Goal: Information Seeking & Learning: Compare options

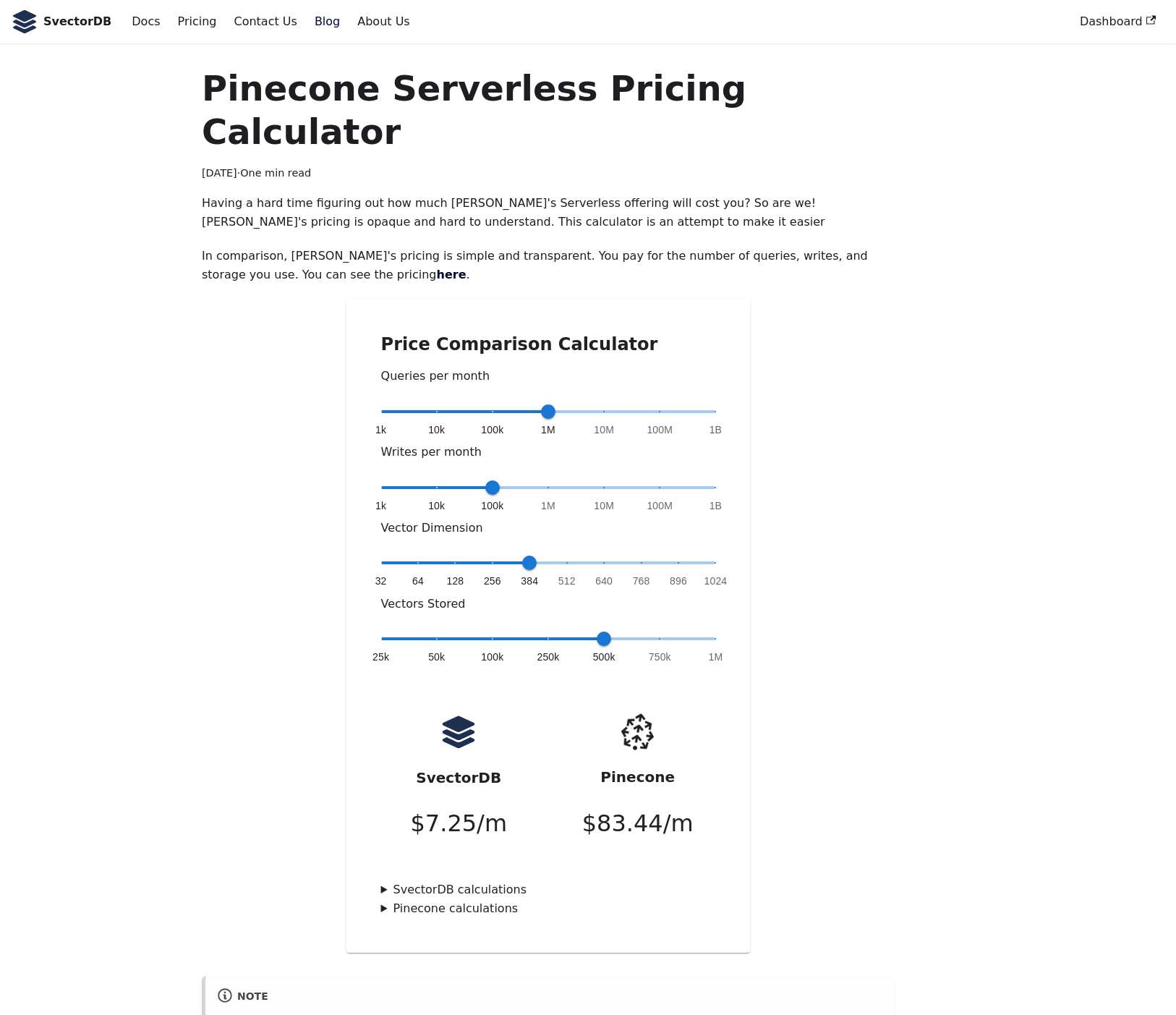
drag, startPoint x: 406, startPoint y: 330, endPoint x: 426, endPoint y: 338, distance: 21.5
click at [406, 367] on p "Queries per month" at bounding box center [549, 376] width 335 height 19
type input "*"
drag, startPoint x: 543, startPoint y: 368, endPoint x: 225, endPoint y: 364, distance: 318.0
click at [225, 364] on div "Price Comparison Calculator Queries per month 1k 10k 100k 1M 10M 100M 1B 1k Wri…" at bounding box center [548, 625] width 693 height 653
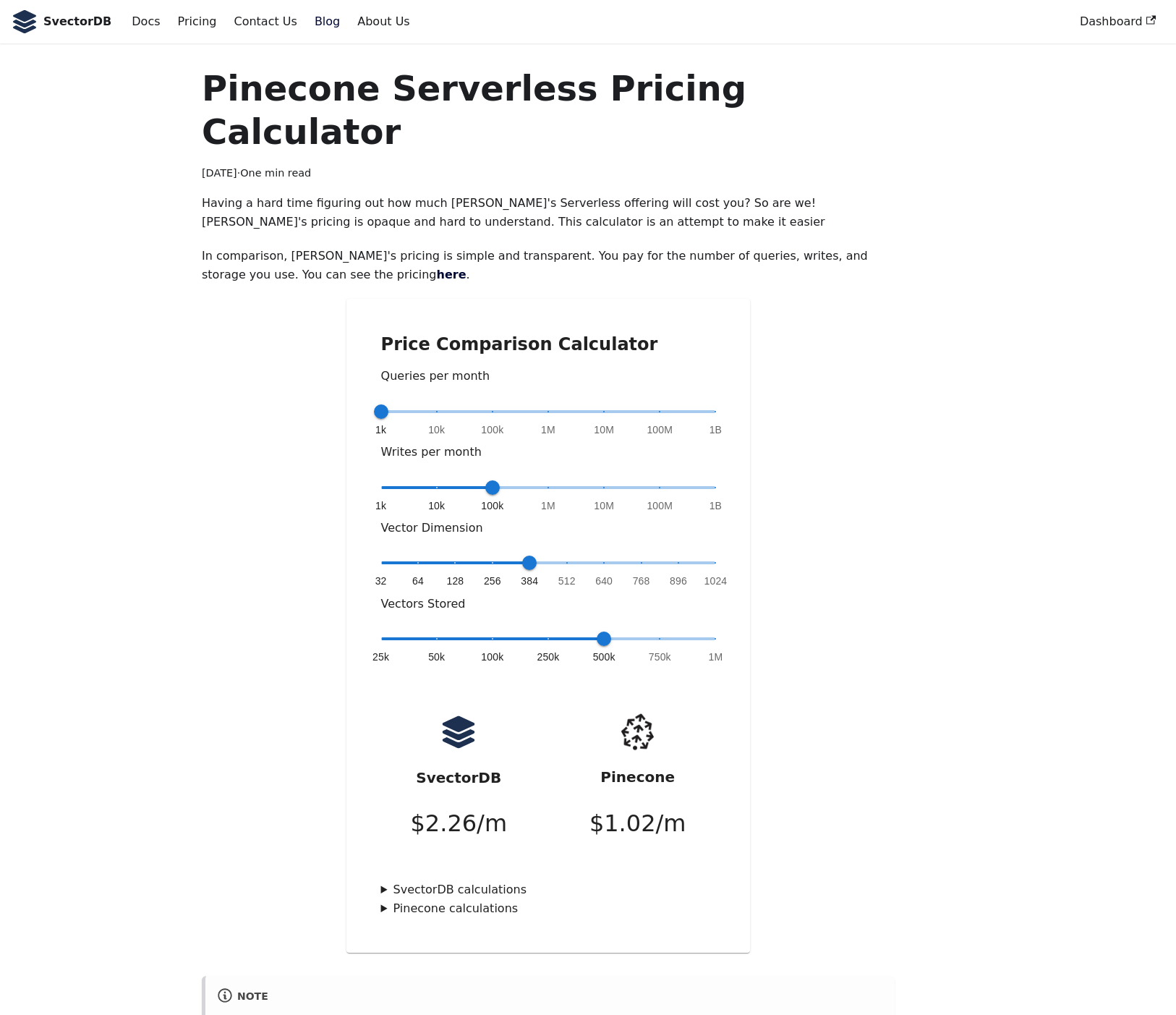
click at [294, 450] on div "Price Comparison Calculator Queries per month 1k 10k 100k 1M 10M 100M 1B 1k Wri…" at bounding box center [548, 625] width 693 height 653
drag, startPoint x: 422, startPoint y: 405, endPoint x: 438, endPoint y: 405, distance: 16.0
click at [437, 443] on p "Writes per month" at bounding box center [549, 452] width 335 height 19
type input "*"
drag, startPoint x: 495, startPoint y: 446, endPoint x: 656, endPoint y: 447, distance: 161.0
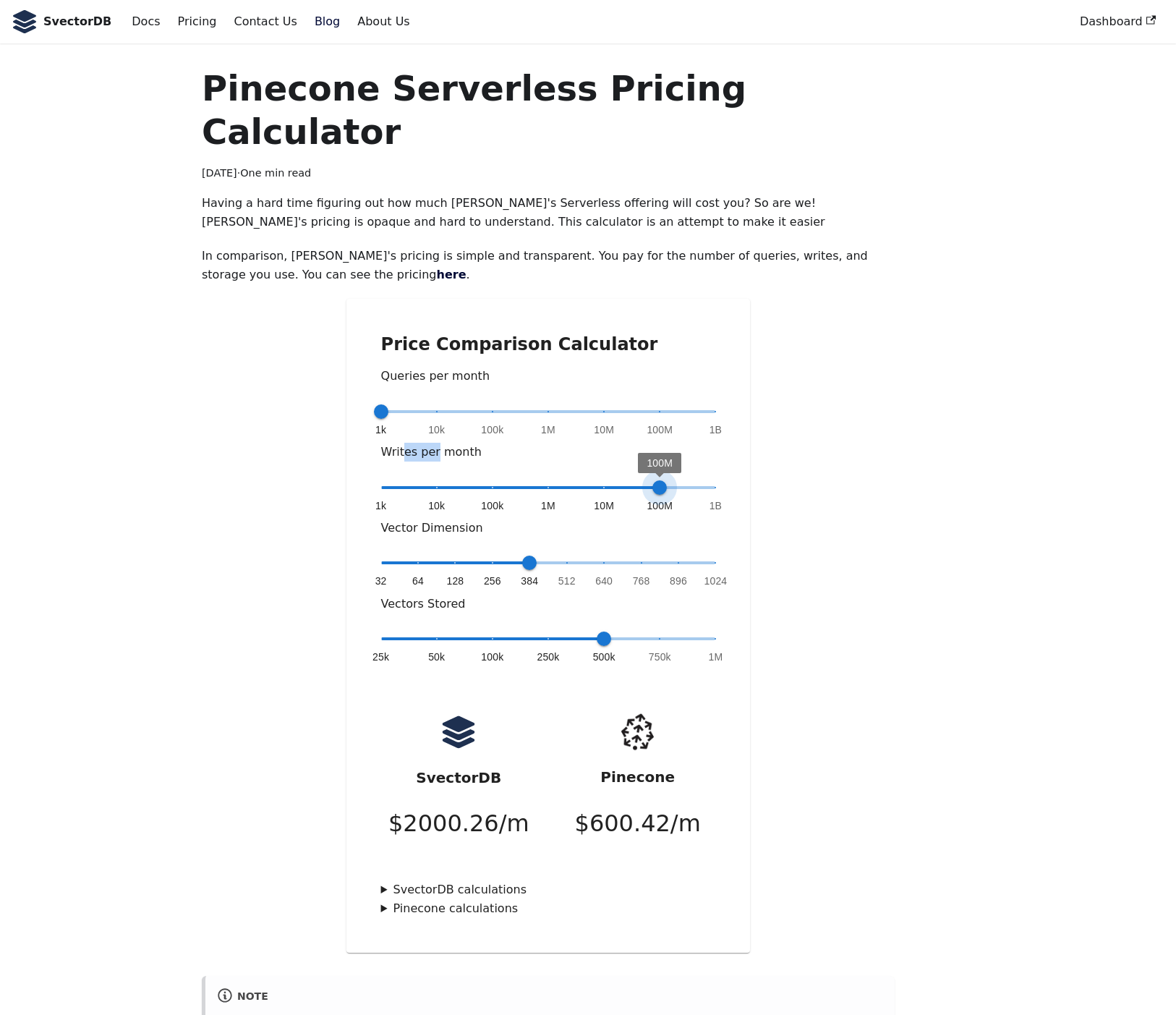
click at [656, 480] on span "100M" at bounding box center [660, 487] width 14 height 14
click at [888, 499] on div "Price Comparison Calculator Queries per month 1k 10k 100k 1M 10M 100M 1B 1k Wri…" at bounding box center [548, 625] width 693 height 653
type input "*"
drag, startPoint x: 537, startPoint y: 521, endPoint x: 929, endPoint y: 531, distance: 392.1
click at [929, 531] on div "Pinecone Serverless Pricing Calculator [DATE] · One min read Having a hard time…" at bounding box center [588, 747] width 955 height 1361
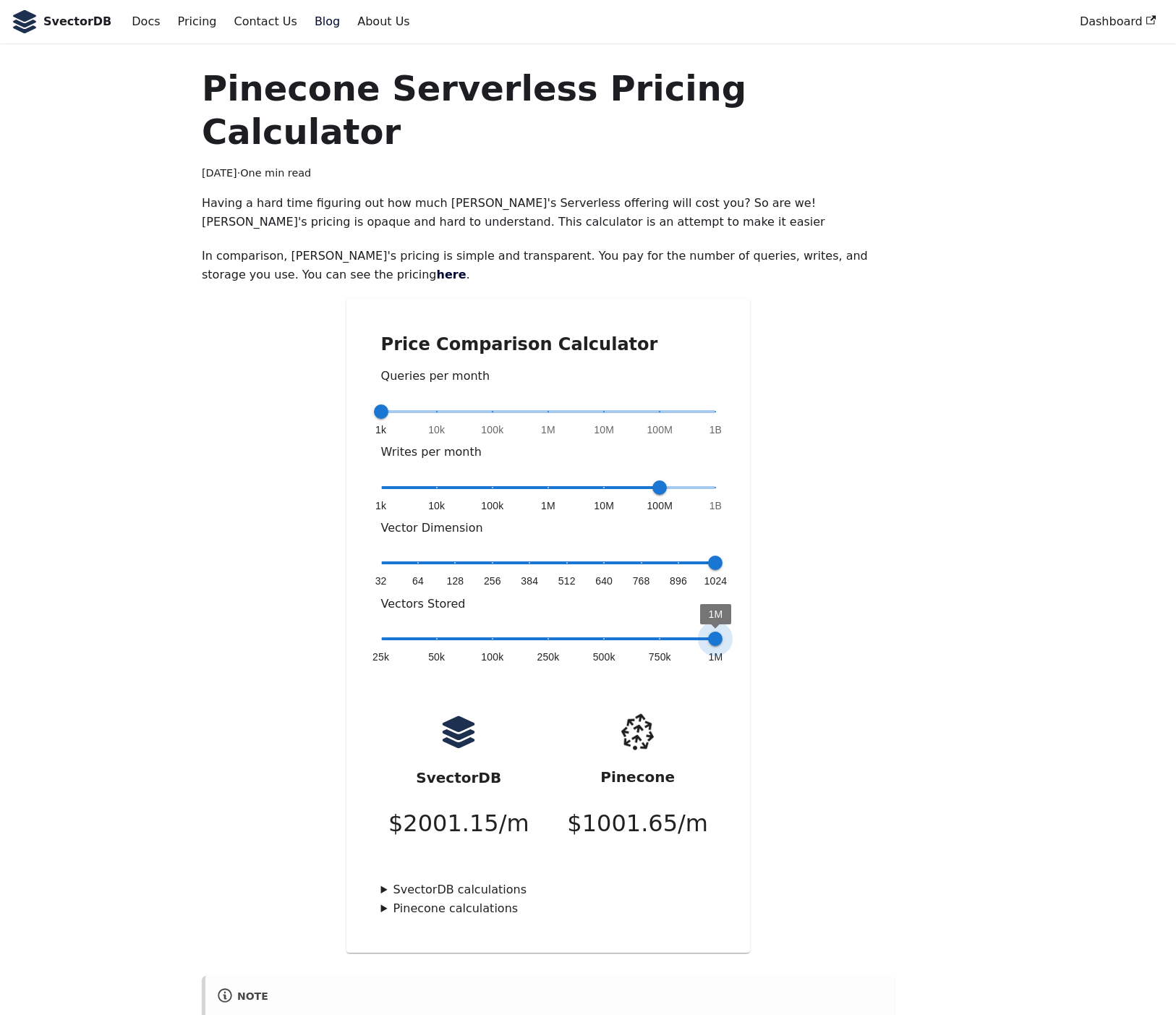
drag, startPoint x: 602, startPoint y: 593, endPoint x: 908, endPoint y: 594, distance: 306.0
click at [860, 590] on div "Price Comparison Calculator Queries per month 1k 10k 100k 1M 10M 100M 1B 1k Wri…" at bounding box center [548, 625] width 693 height 653
type input "*"
drag, startPoint x: 669, startPoint y: 596, endPoint x: 908, endPoint y: 588, distance: 239.1
click at [874, 589] on div "Price Comparison Calculator Queries per month 1k 10k 100k 1M 10M 100M 1B 1k Wri…" at bounding box center [548, 625] width 693 height 653
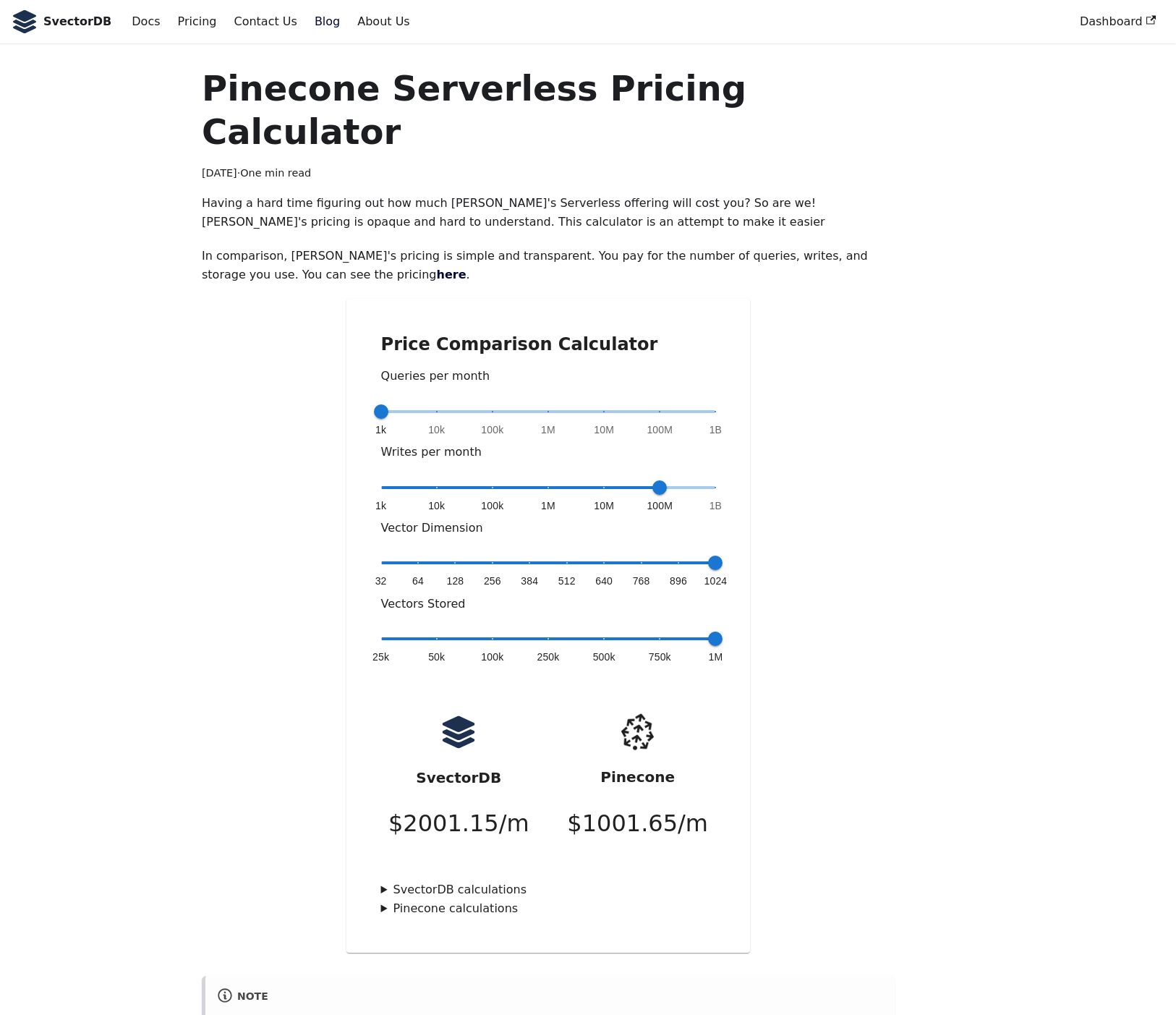
click at [932, 585] on div "Pinecone Serverless Pricing Calculator [DATE] · One min read Having a hard time…" at bounding box center [588, 747] width 955 height 1361
drag, startPoint x: 412, startPoint y: 408, endPoint x: 424, endPoint y: 408, distance: 12.0
click at [419, 443] on p "Writes per month" at bounding box center [549, 452] width 335 height 19
click at [592, 804] on p "$ 1001.65 /m" at bounding box center [637, 823] width 141 height 38
drag, startPoint x: 599, startPoint y: 780, endPoint x: 610, endPoint y: 783, distance: 11.4
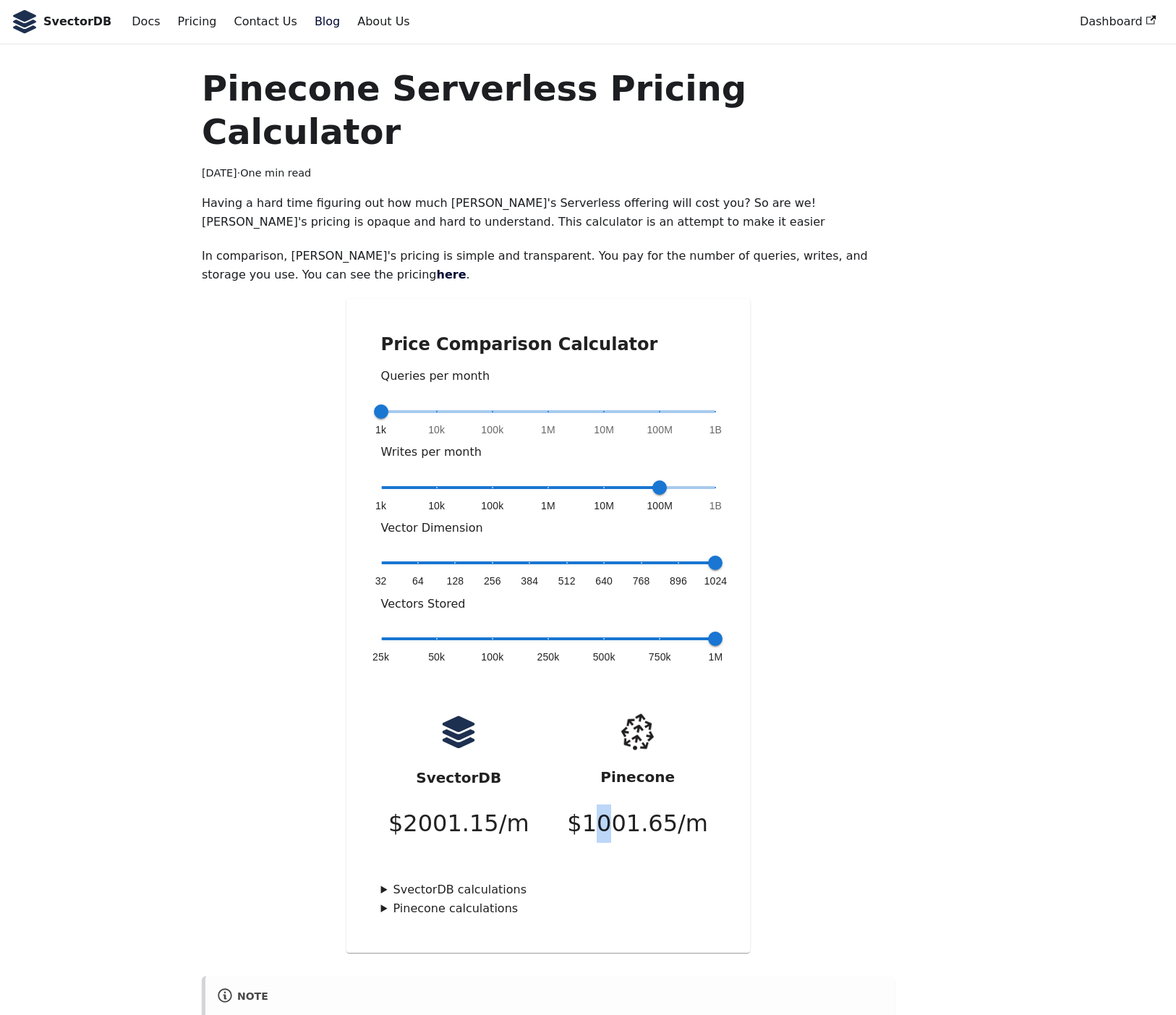
click at [610, 804] on p "$ 1001.65 /m" at bounding box center [637, 823] width 141 height 38
click at [599, 804] on p "$ 1001.65 /m" at bounding box center [637, 823] width 141 height 38
click at [596, 804] on p "$ 1001.65 /m" at bounding box center [637, 823] width 141 height 38
drag, startPoint x: 588, startPoint y: 780, endPoint x: 678, endPoint y: 788, distance: 90.4
click at [678, 804] on p "$ 1001.65 /m" at bounding box center [637, 823] width 141 height 38
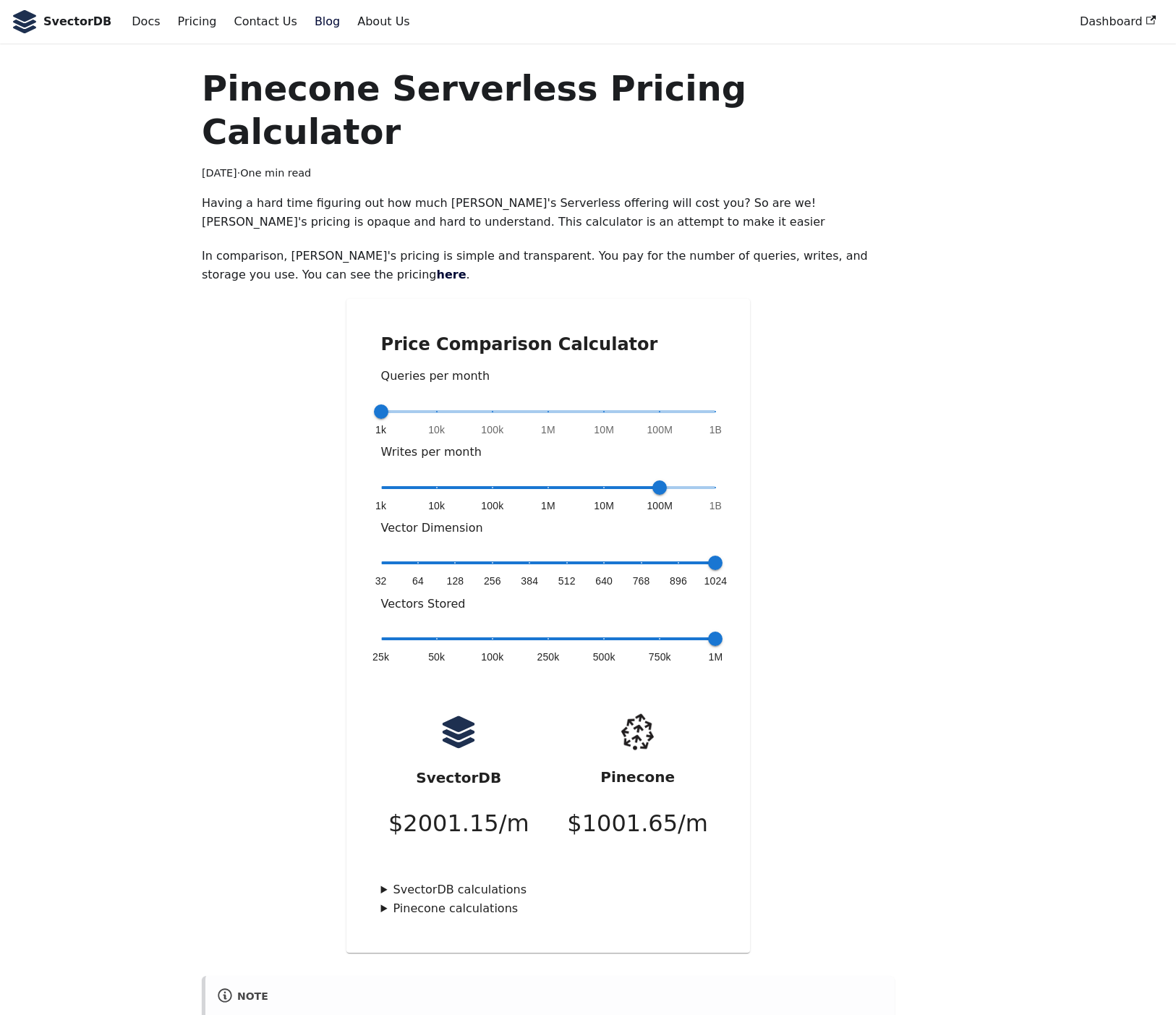
click at [386, 899] on summary "Pinecone calculations" at bounding box center [549, 908] width 335 height 19
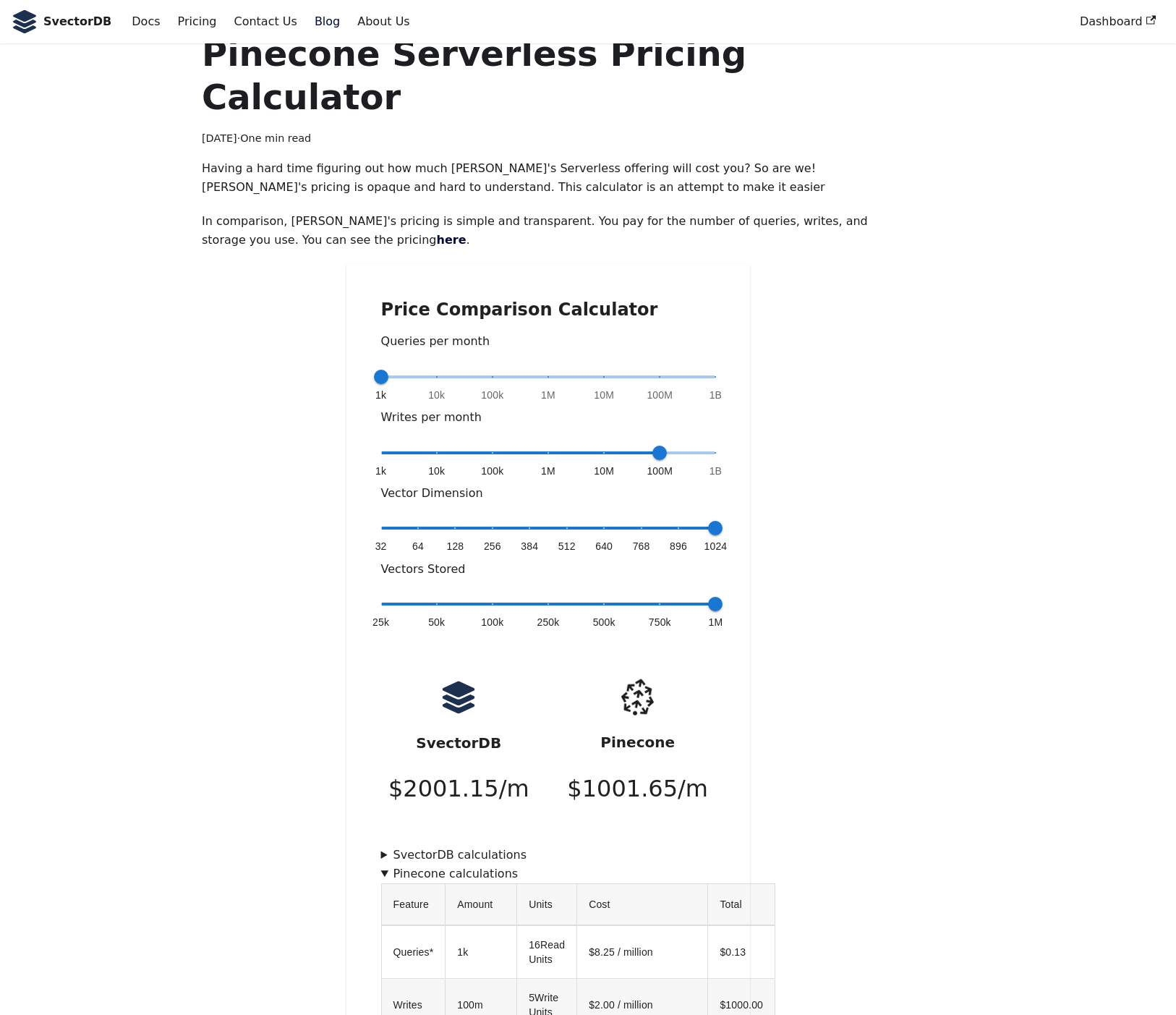
scroll to position [52, 0]
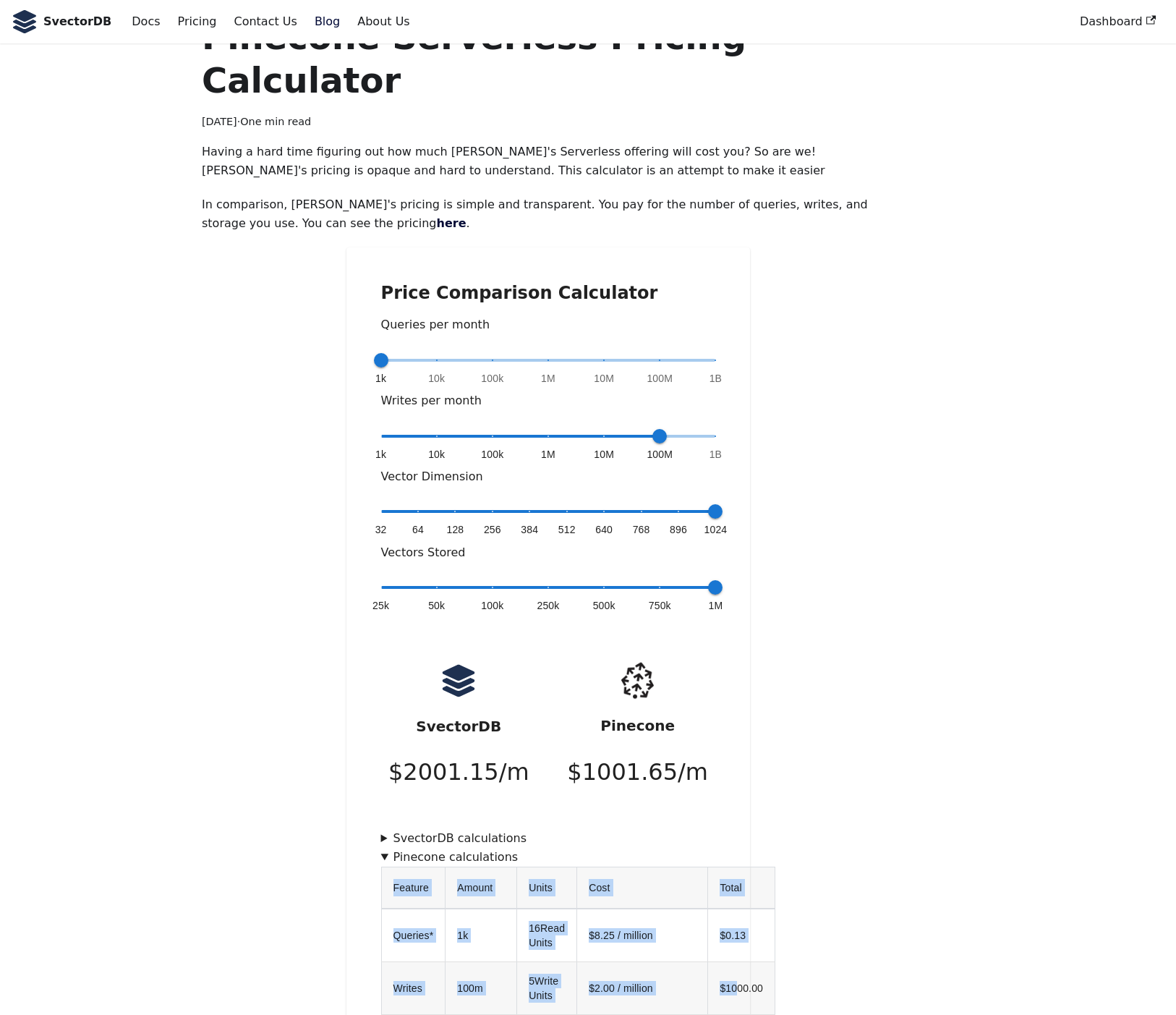
drag, startPoint x: 721, startPoint y: 940, endPoint x: 776, endPoint y: 940, distance: 55.0
click at [765, 940] on div "Price Comparison Calculator Queries per month 1k 10k 100k 1M 10M 100M 1B 1k Wri…" at bounding box center [548, 727] width 693 height 958
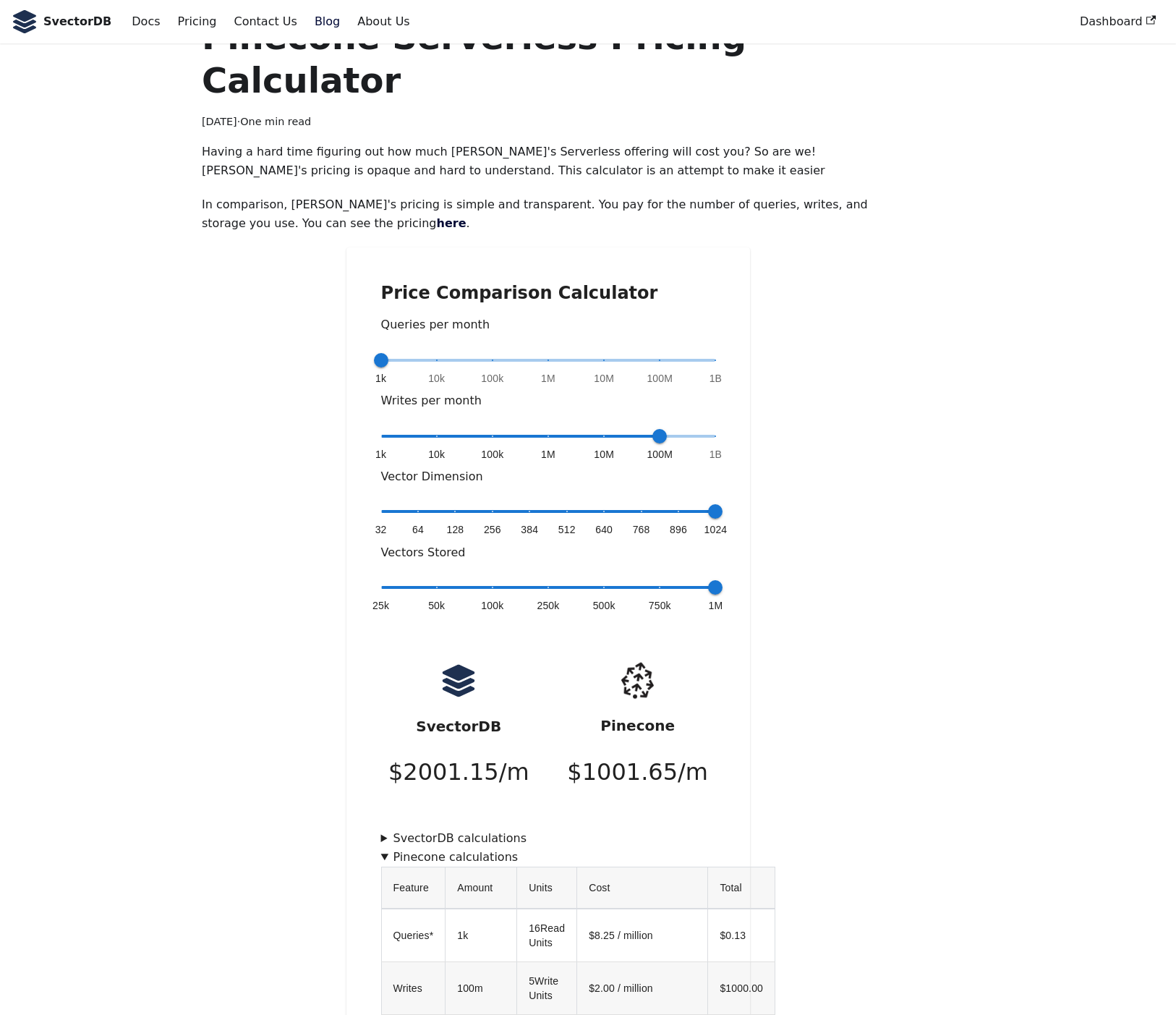
click at [962, 827] on div "Pinecone Serverless Pricing Calculator [DATE] · One min read Having a hard time…" at bounding box center [588, 848] width 955 height 1665
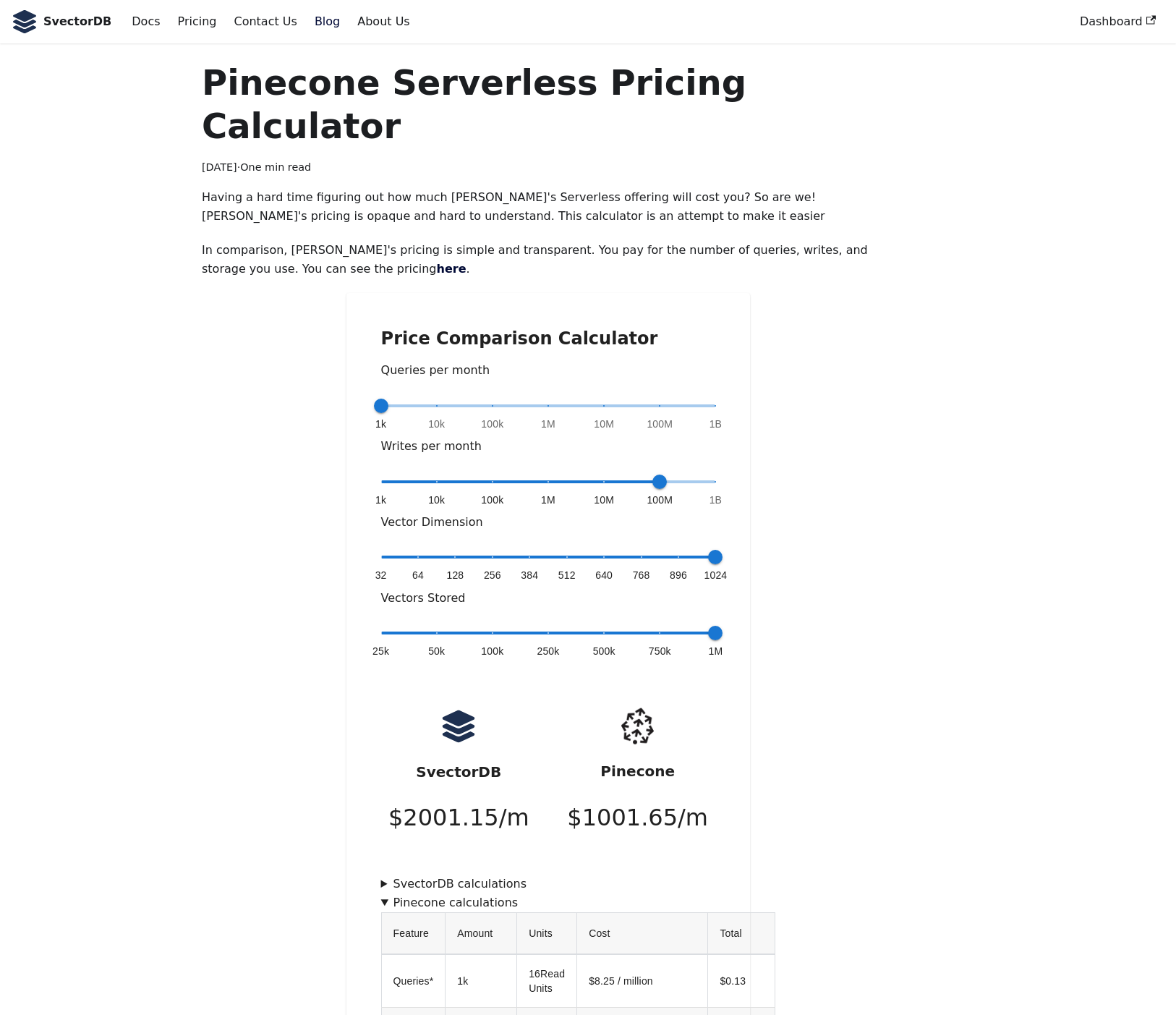
scroll to position [0, 0]
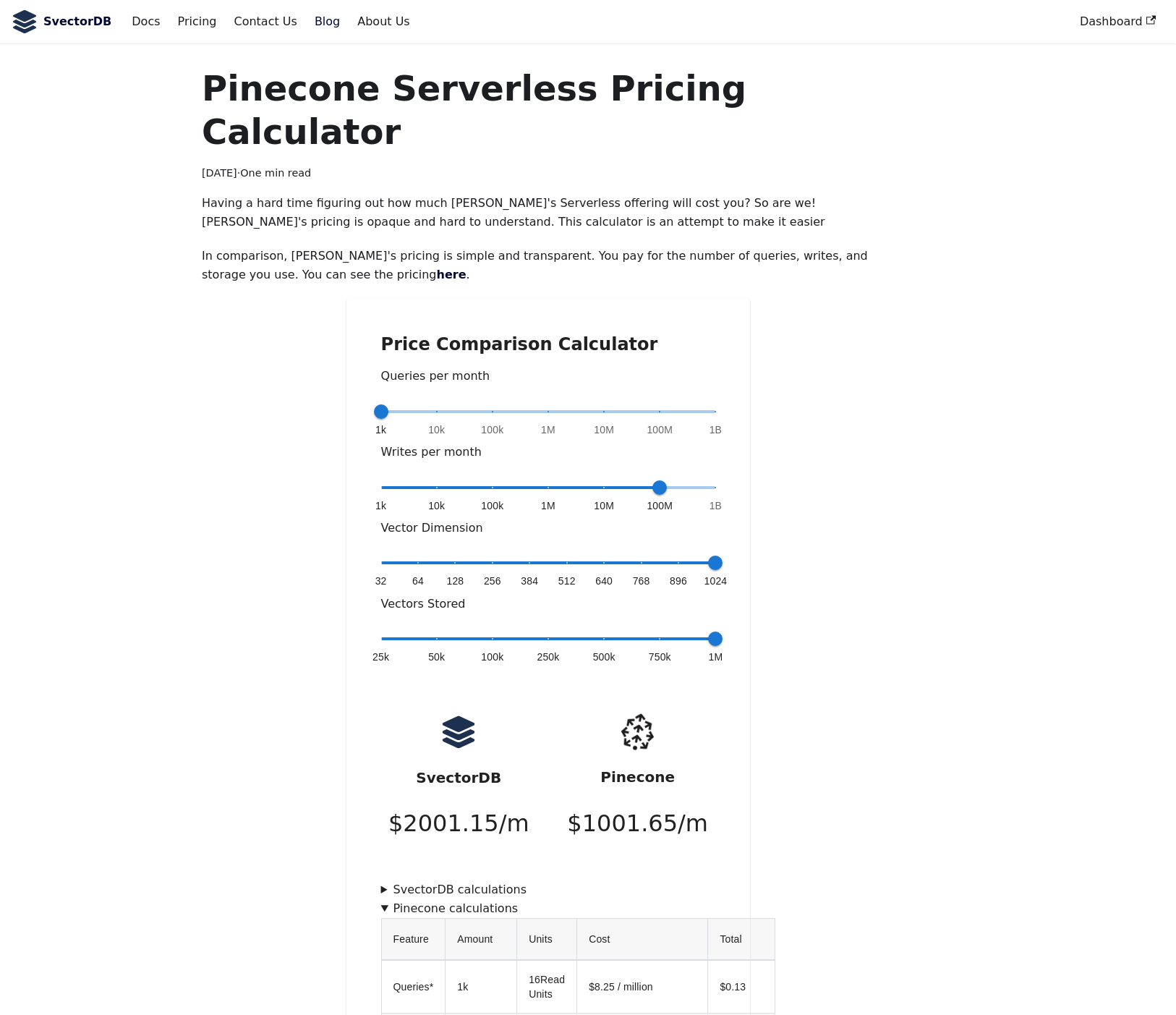
click at [72, 16] on b "SvectorDB" at bounding box center [77, 22] width 68 height 19
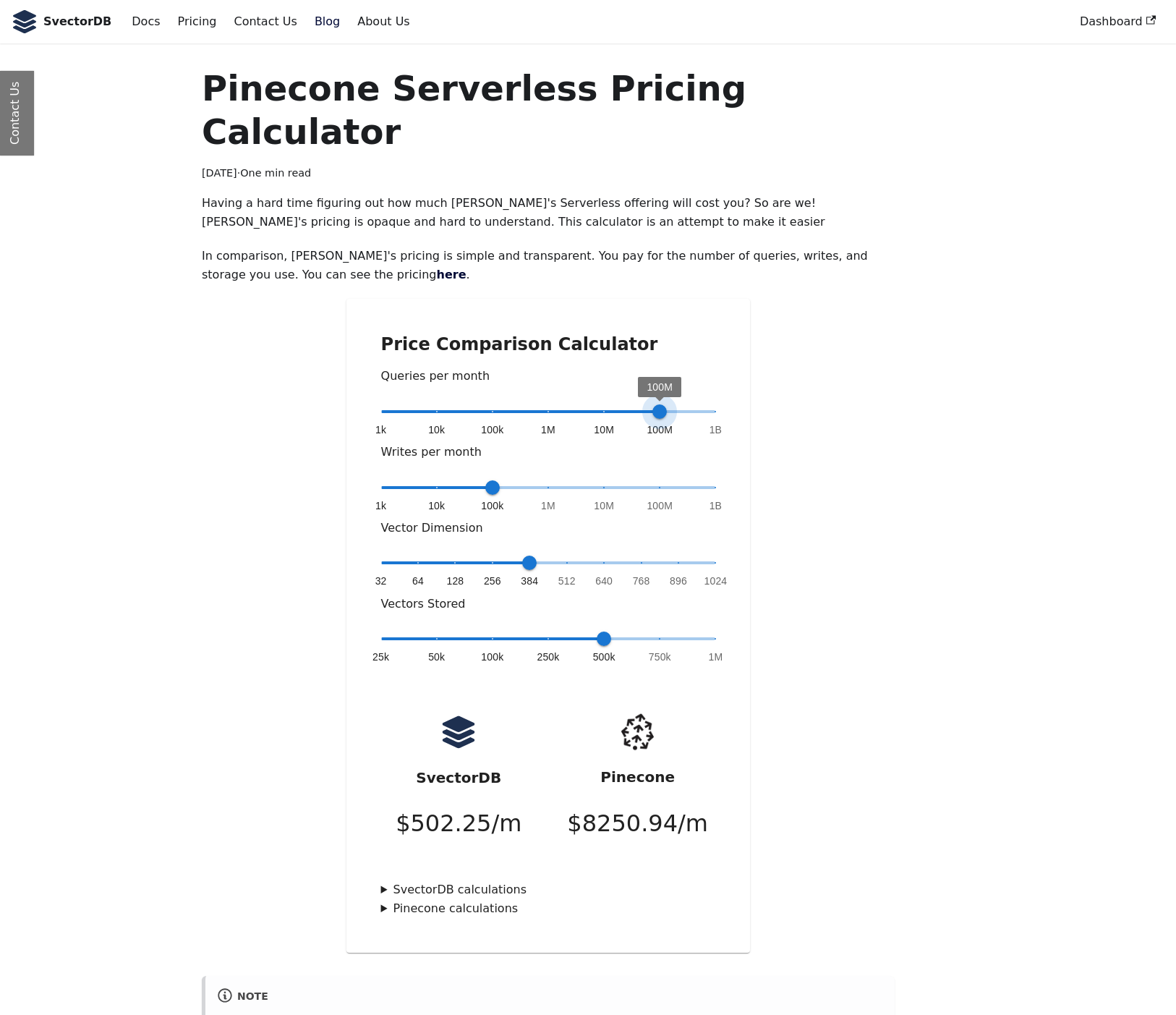
type input "*"
drag, startPoint x: 548, startPoint y: 370, endPoint x: 614, endPoint y: 386, distance: 67.9
click at [614, 400] on div "1k 10k 100k 1M 10M 100M 1B 10M" at bounding box center [549, 421] width 335 height 42
drag, startPoint x: 946, startPoint y: 446, endPoint x: 770, endPoint y: 465, distance: 177.0
click at [946, 446] on div "Pinecone Serverless Pricing Calculator [DATE] · One min read Having a hard time…" at bounding box center [588, 747] width 955 height 1361
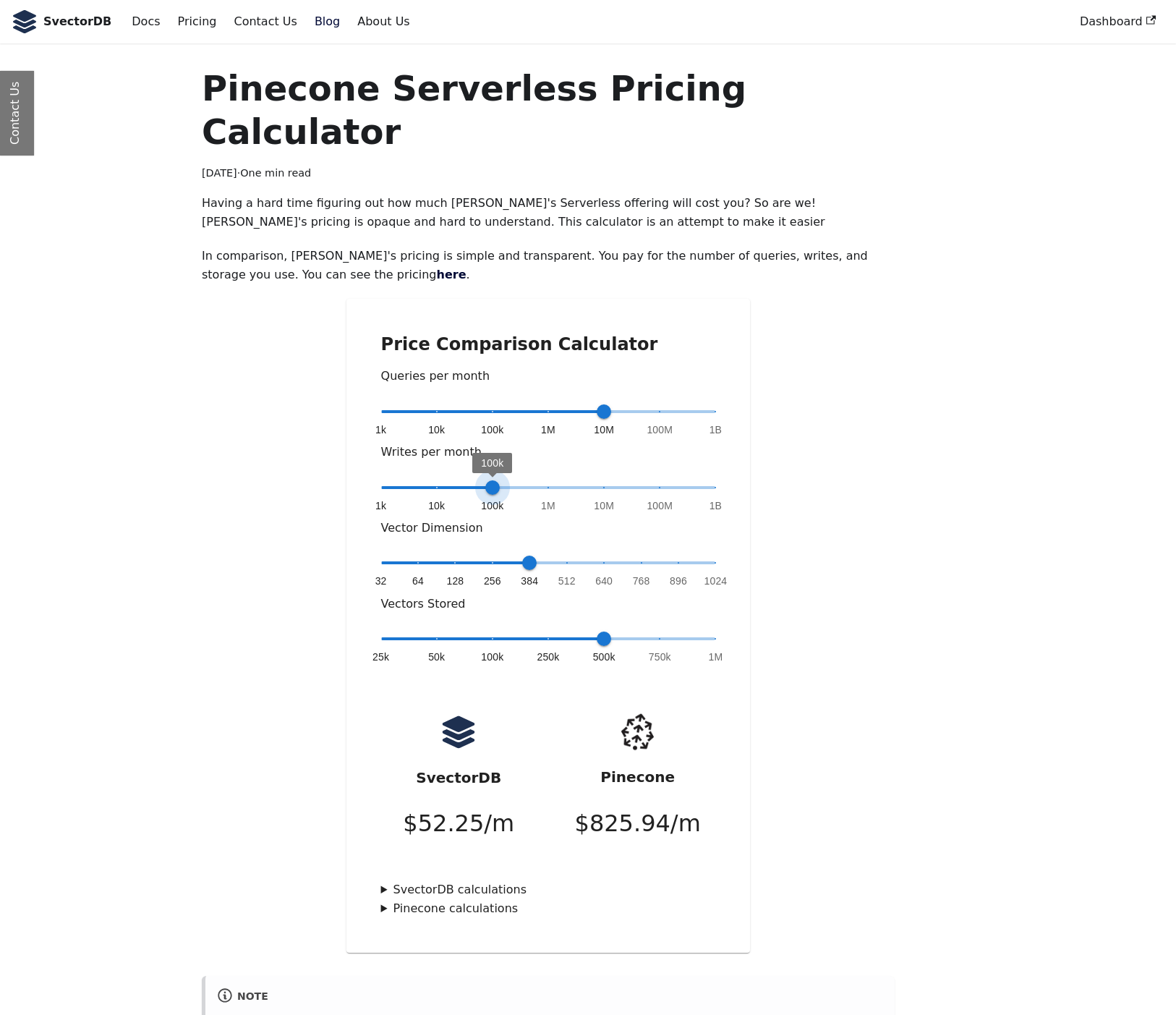
type input "*"
drag, startPoint x: 474, startPoint y: 440, endPoint x: 538, endPoint y: 438, distance: 64.0
click at [538, 476] on span "1k 10k 100k 1M 10M 100M 1B 1M" at bounding box center [549, 487] width 335 height 22
click at [908, 397] on div "Pinecone Serverless Pricing Calculator [DATE] · One min read Having a hard time…" at bounding box center [588, 747] width 955 height 1361
type input "*"
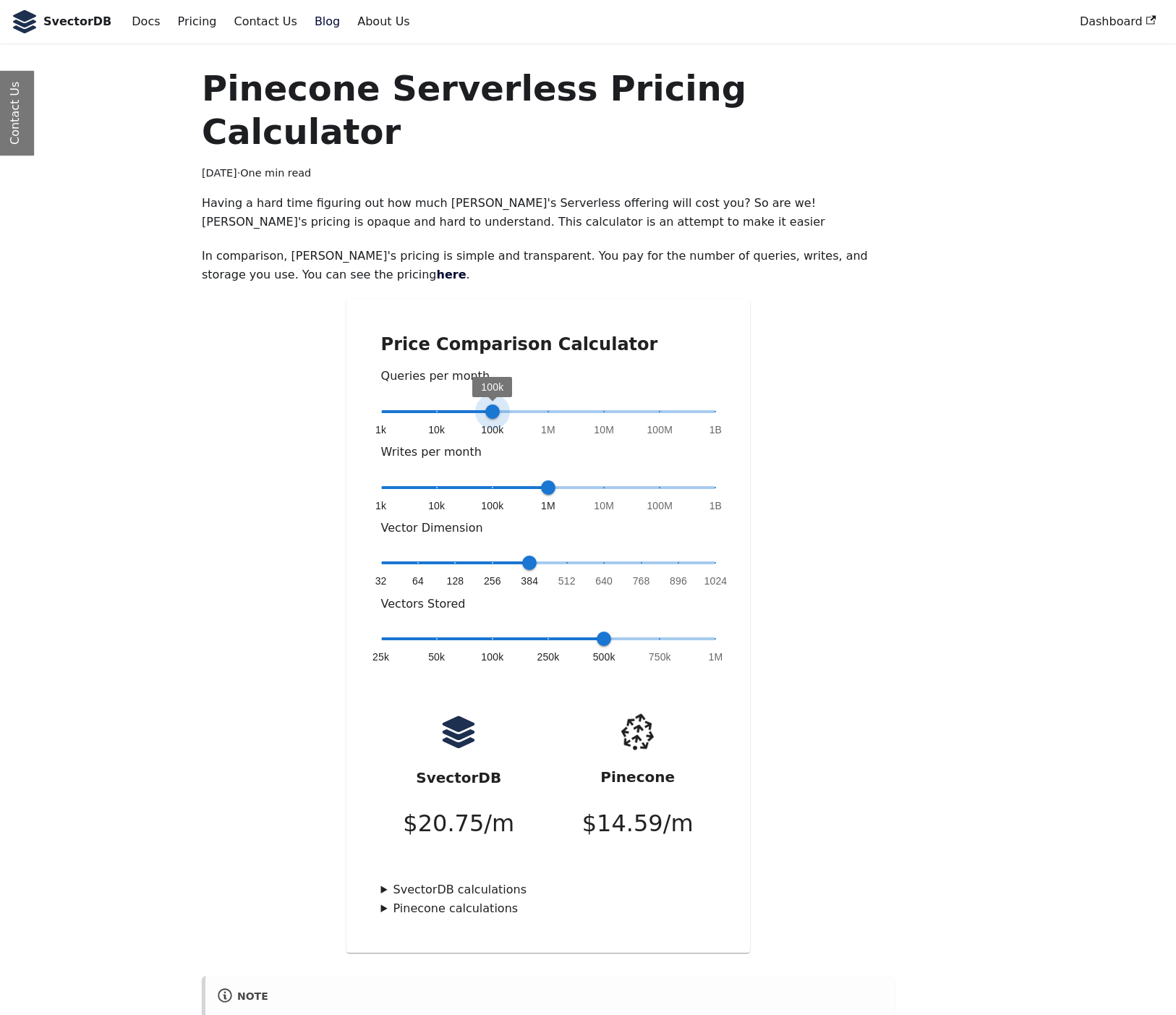
drag, startPoint x: 606, startPoint y: 365, endPoint x: 489, endPoint y: 369, distance: 117.1
click at [489, 404] on span "100k" at bounding box center [493, 411] width 14 height 14
click at [497, 404] on span "100k" at bounding box center [493, 411] width 14 height 14
drag, startPoint x: 643, startPoint y: 770, endPoint x: 488, endPoint y: 763, distance: 155.2
click at [640, 804] on p "$ 14.59 /m" at bounding box center [637, 823] width 111 height 38
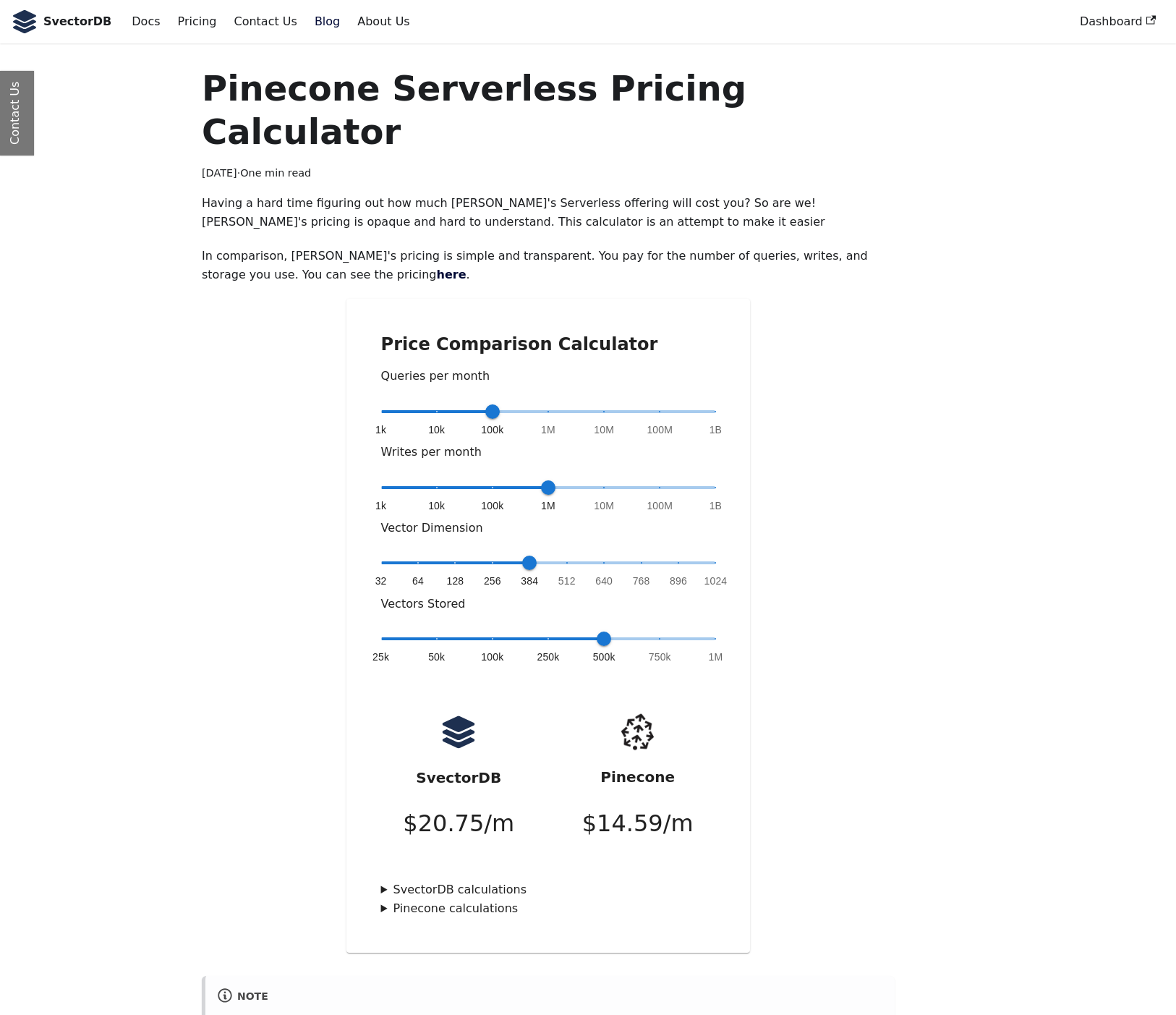
click at [470, 804] on p "$ 20.75 /m" at bounding box center [458, 823] width 111 height 38
drag, startPoint x: 428, startPoint y: 779, endPoint x: 500, endPoint y: 771, distance: 72.4
click at [500, 804] on p "$ 20.75 /m" at bounding box center [458, 823] width 111 height 38
click at [705, 791] on div "Pinecone $ 14.59 /m" at bounding box center [638, 781] width 179 height 152
click at [238, 585] on div "Price Comparison Calculator Queries per month 1k 10k 100k 1M 10M 100M 1B 100k W…" at bounding box center [548, 625] width 693 height 653
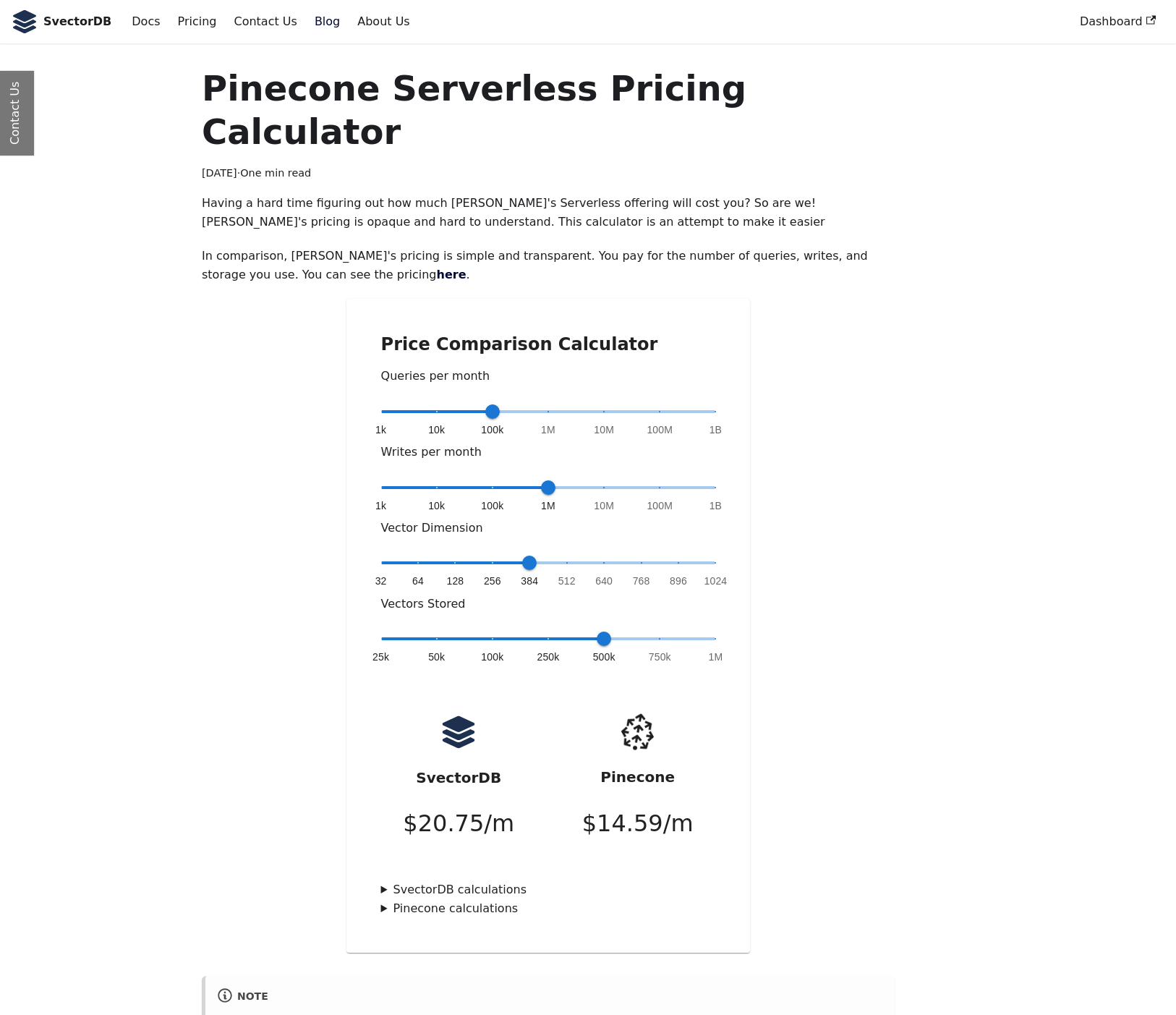
click at [211, 567] on div "Price Comparison Calculator Queries per month 1k 10k 100k 1M 10M 100M 1B 100k W…" at bounding box center [548, 625] width 693 height 653
drag, startPoint x: 186, startPoint y: 653, endPoint x: 134, endPoint y: 682, distance: 59.5
click at [186, 653] on div "Pinecone Serverless Pricing Calculator [DATE] · One min read Having a hard time…" at bounding box center [588, 747] width 955 height 1361
